Goal: Find specific page/section: Find specific page/section

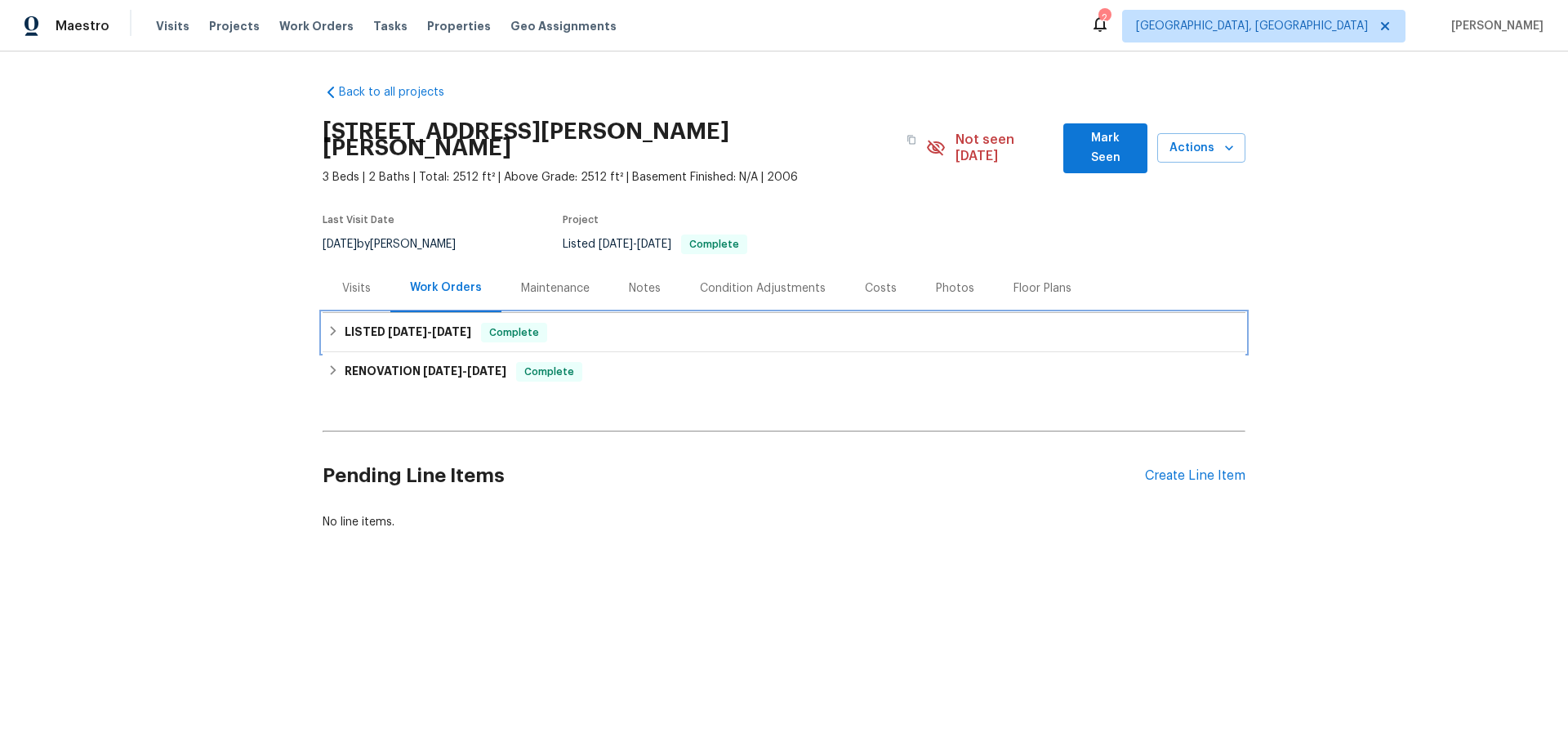
click at [391, 313] on div "LISTED [DATE] - [DATE] Complete" at bounding box center [784, 332] width 922 height 39
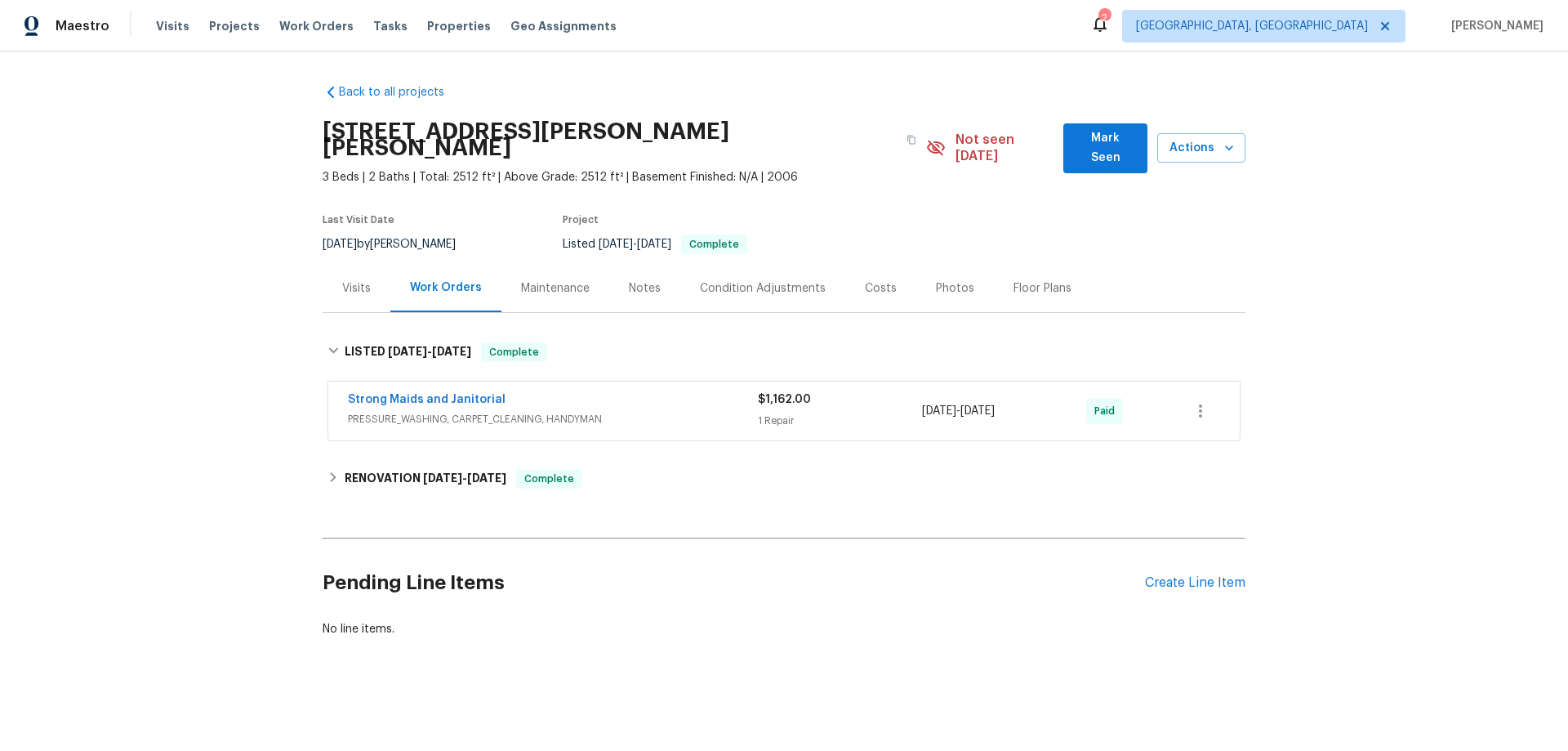
click at [565, 281] on div "Maintenance" at bounding box center [555, 289] width 69 height 16
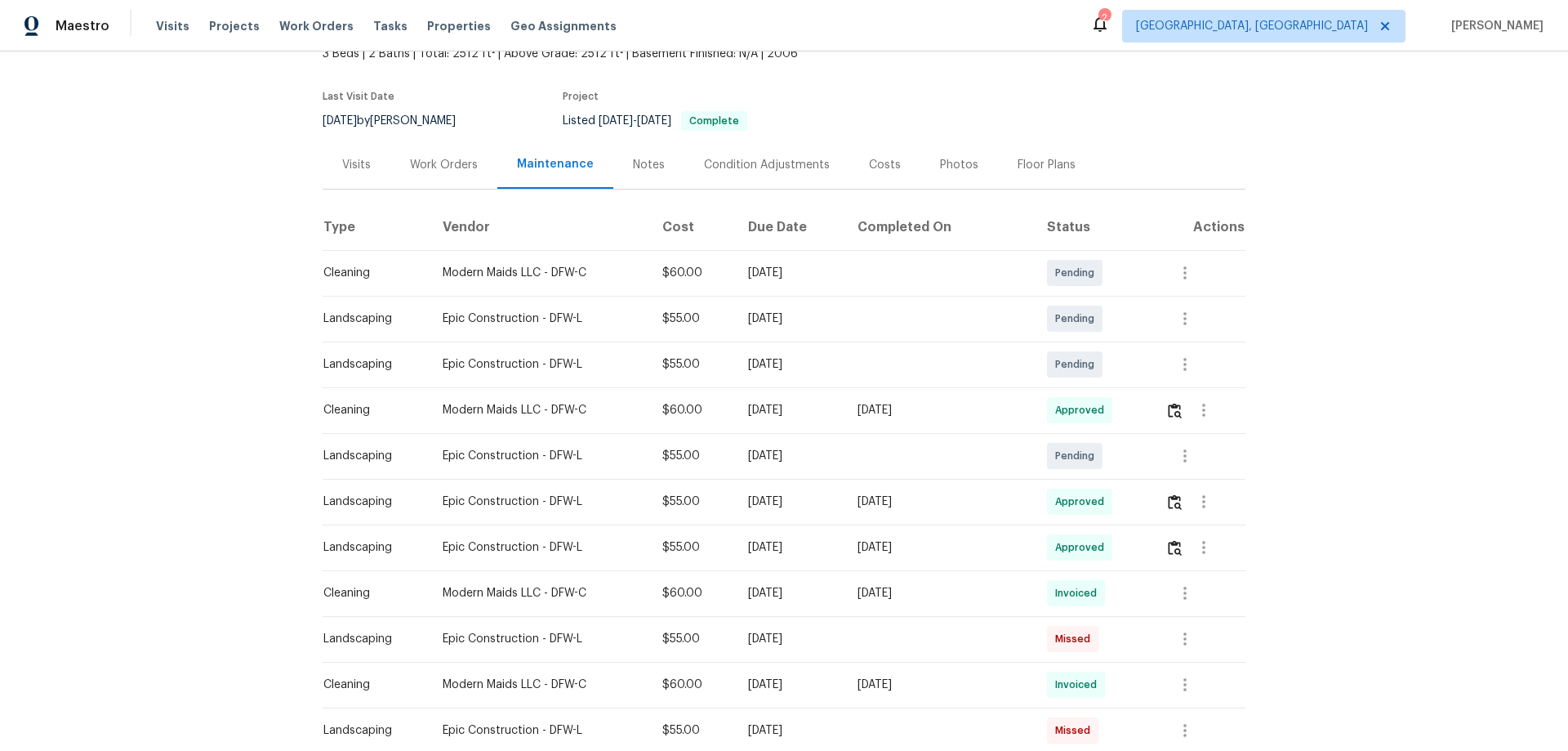
scroll to position [245, 0]
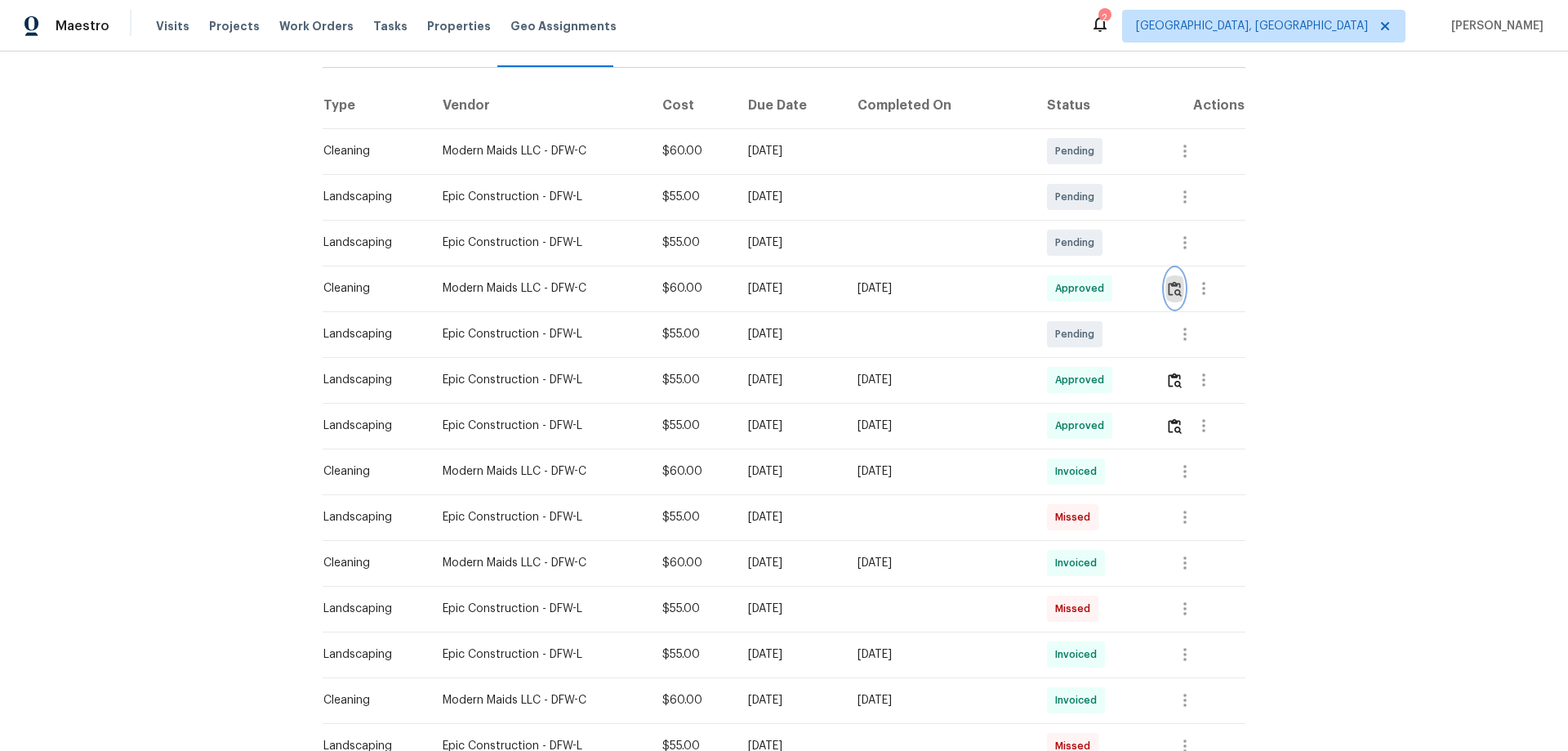
click at [1168, 281] on img "button" at bounding box center [1175, 288] width 14 height 15
click at [1170, 372] on button "button" at bounding box center [1174, 380] width 19 height 39
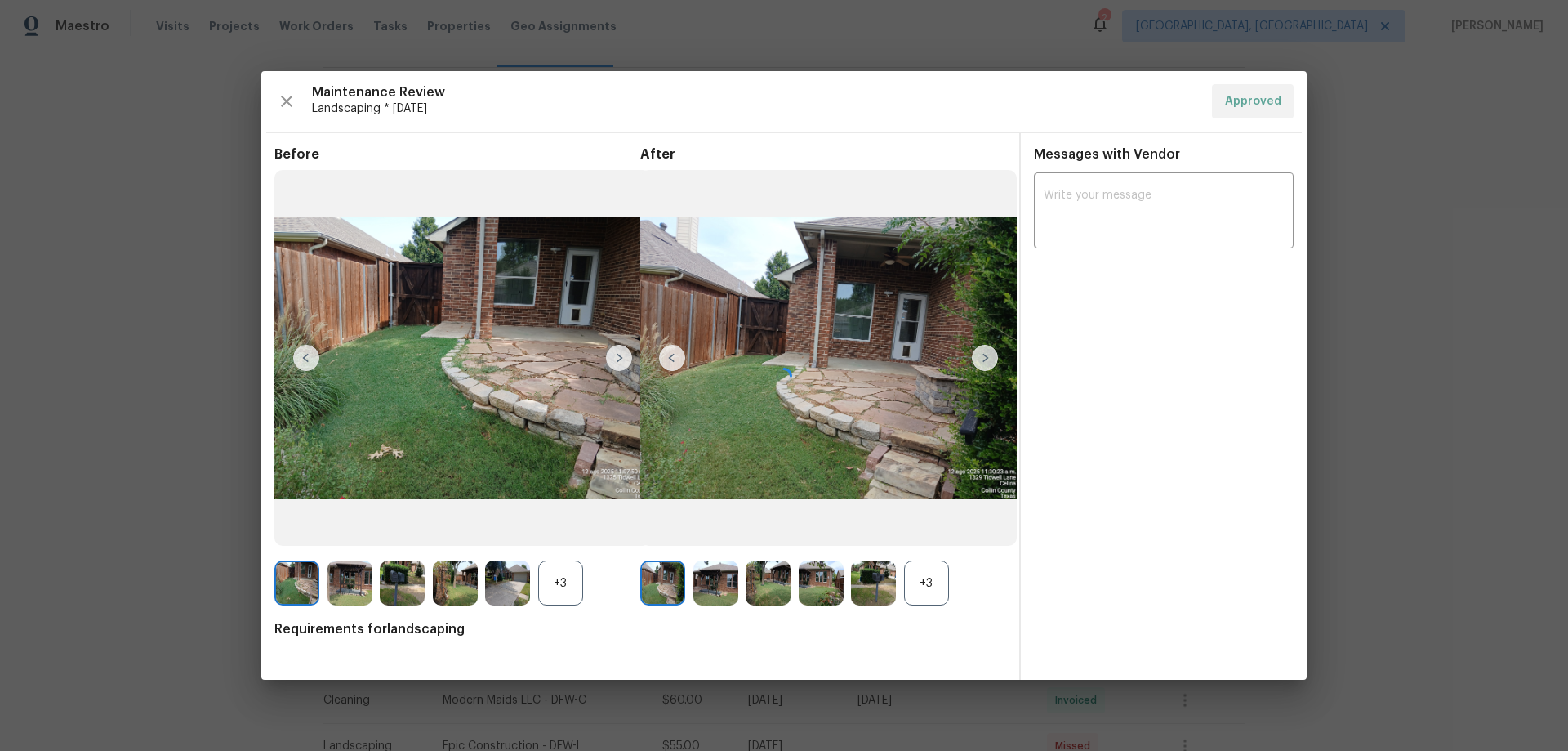
click at [944, 582] on div at bounding box center [784, 375] width 1045 height 608
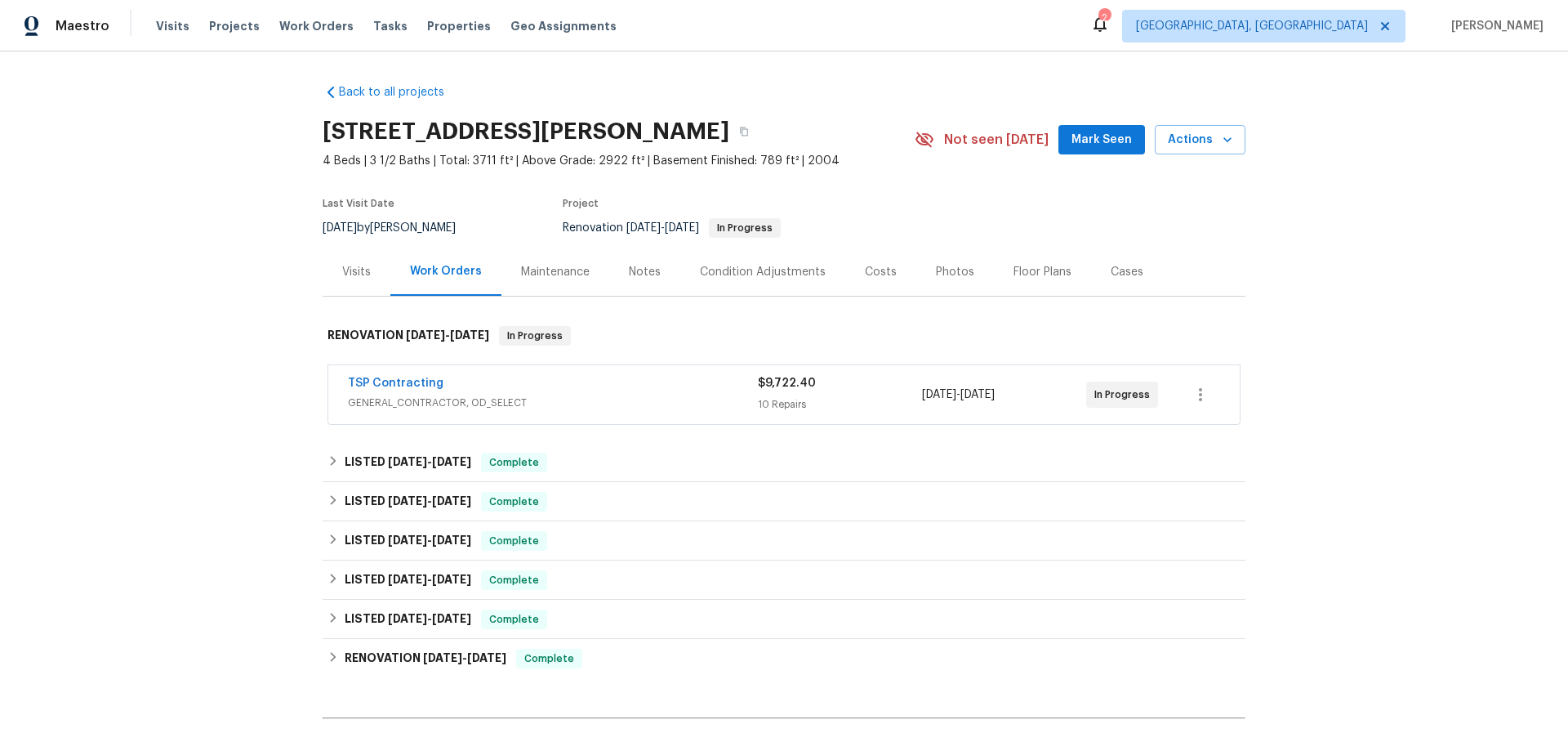
click at [552, 289] on div "Maintenance" at bounding box center [555, 272] width 108 height 48
